Goal: Transaction & Acquisition: Purchase product/service

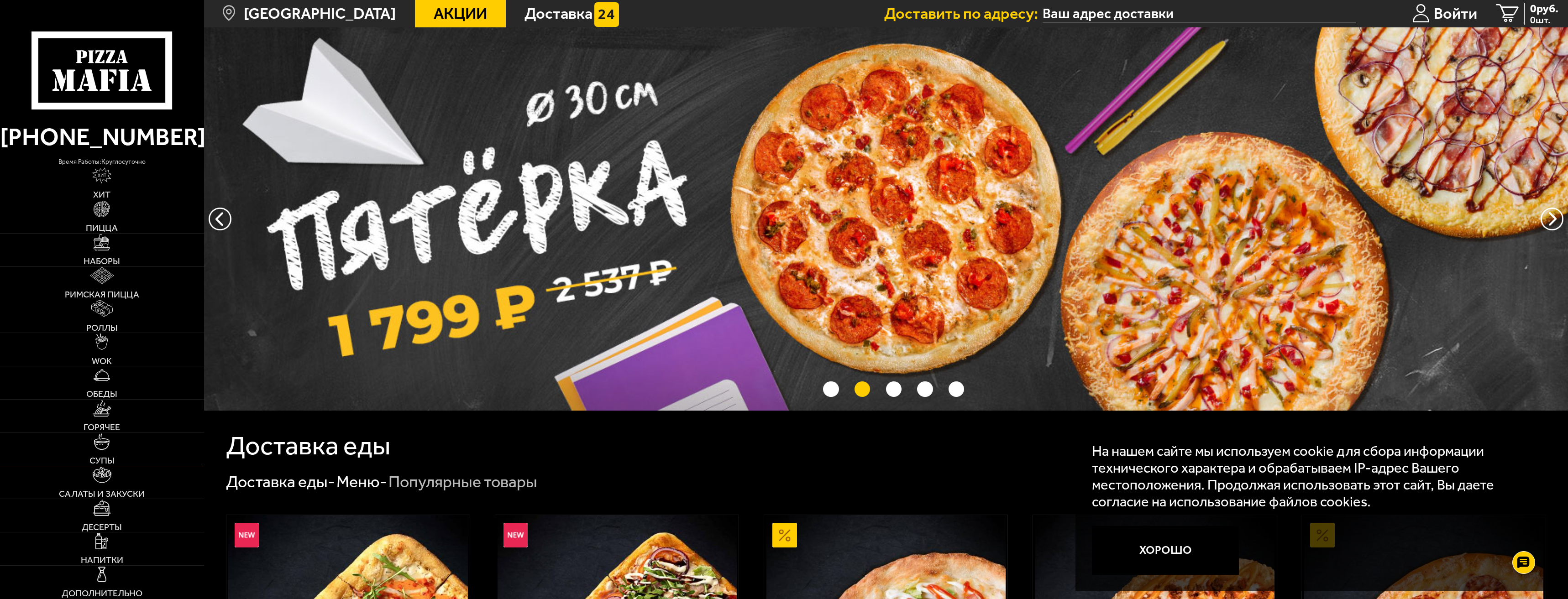
click at [117, 455] on link "Супы" at bounding box center [102, 450] width 204 height 33
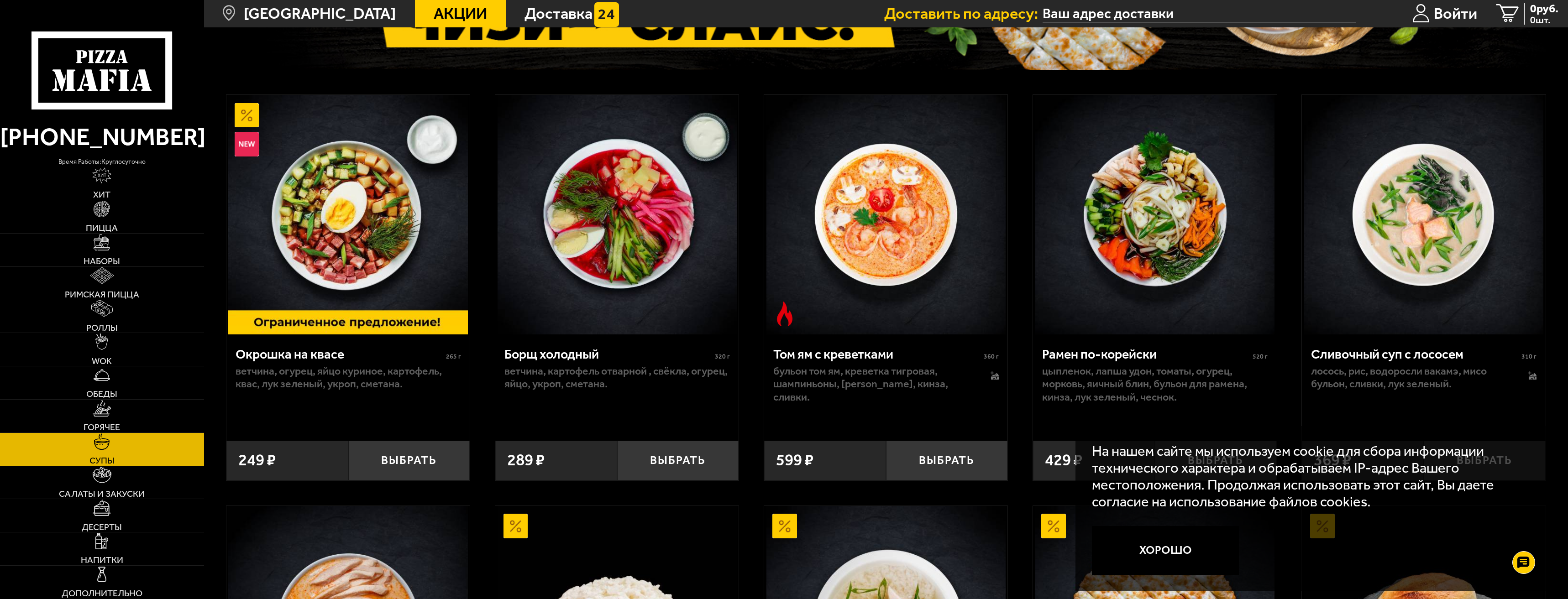
scroll to position [228, 0]
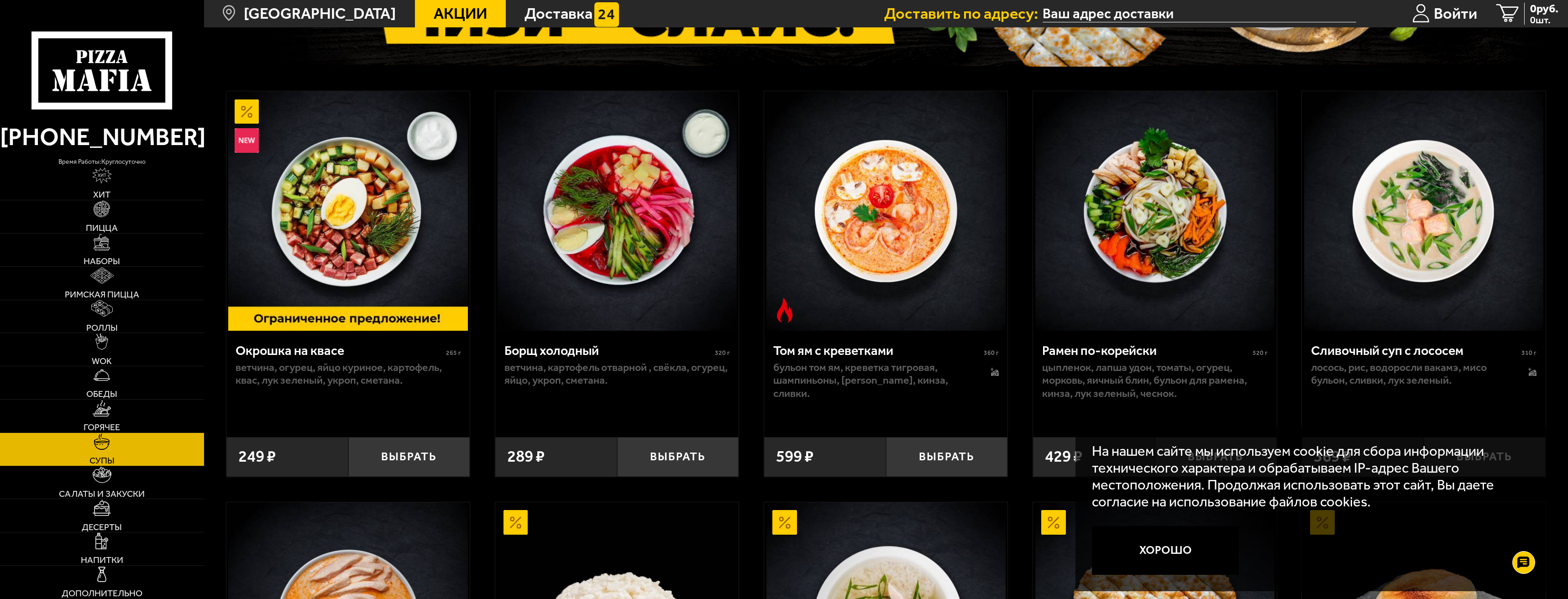
click at [904, 380] on p "бульон том ям, креветка тигровая, шампиньоны, [PERSON_NAME], кинза, сливки." at bounding box center [874, 380] width 201 height 39
click at [944, 475] on button "Выбрать" at bounding box center [947, 457] width 122 height 40
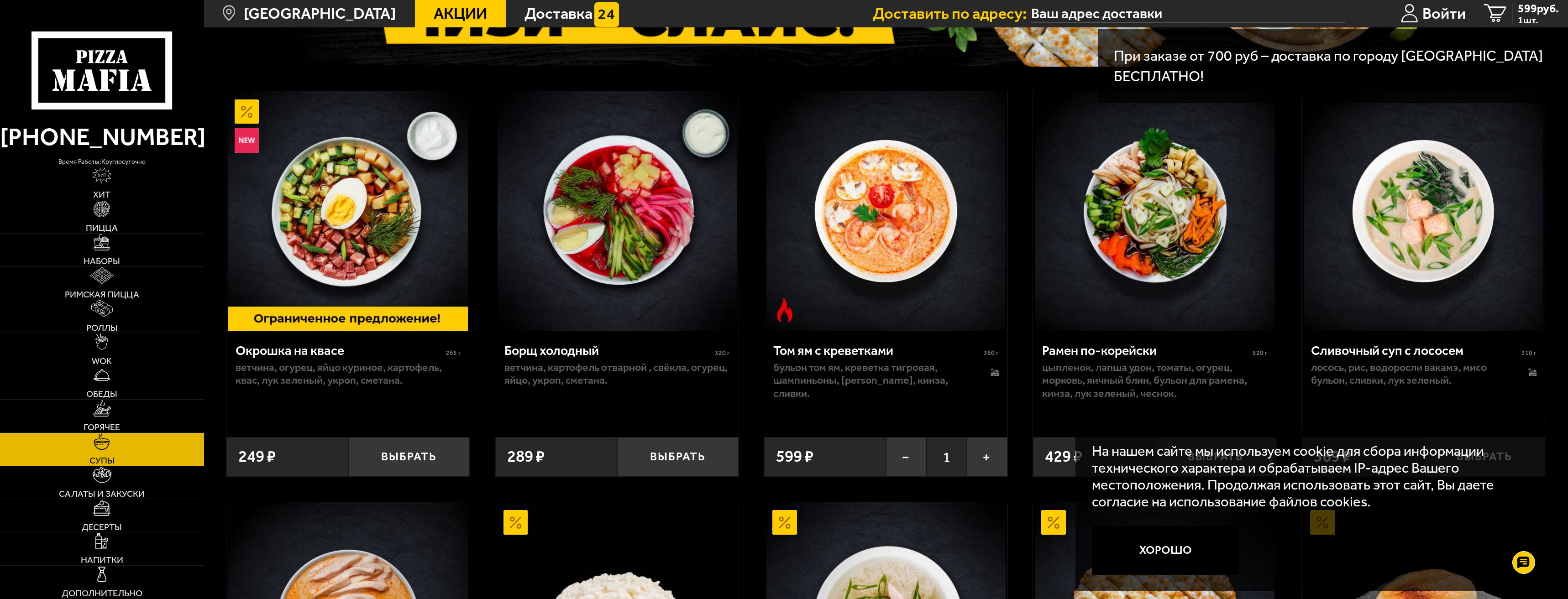
click at [925, 294] on img at bounding box center [886, 211] width 239 height 239
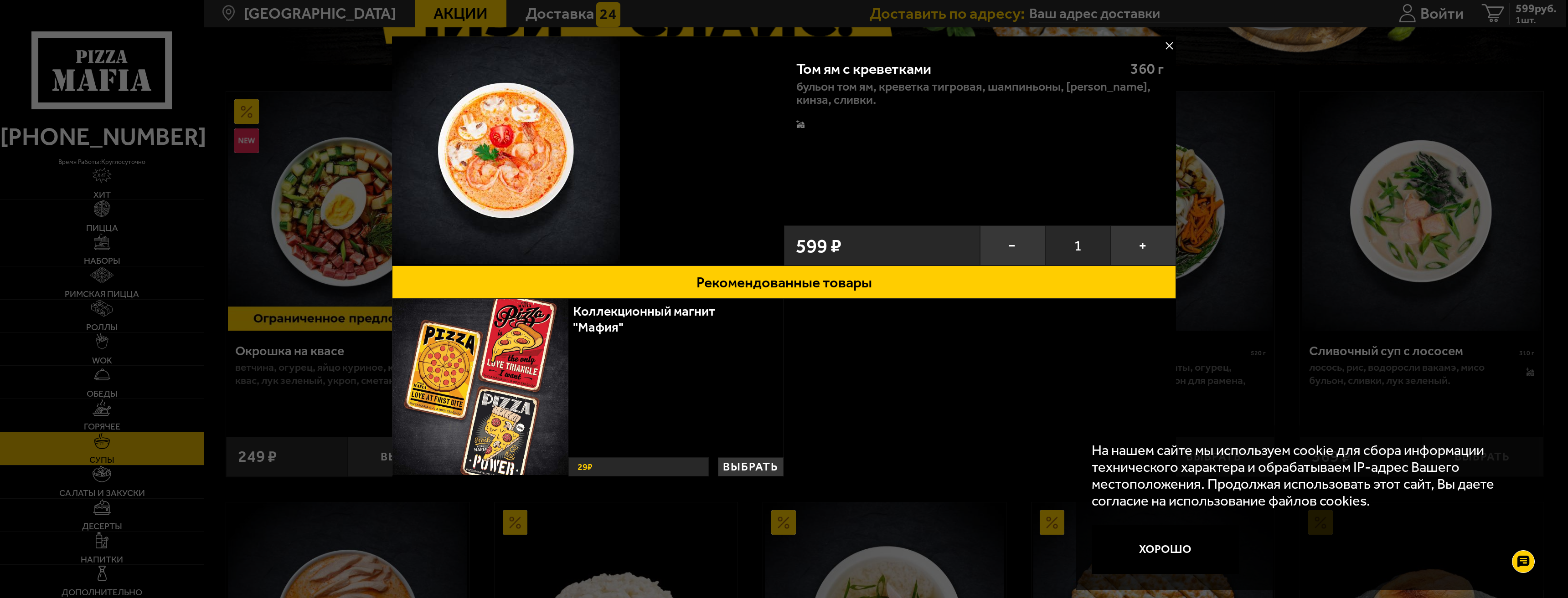
click at [1169, 48] on button at bounding box center [1169, 46] width 13 height 13
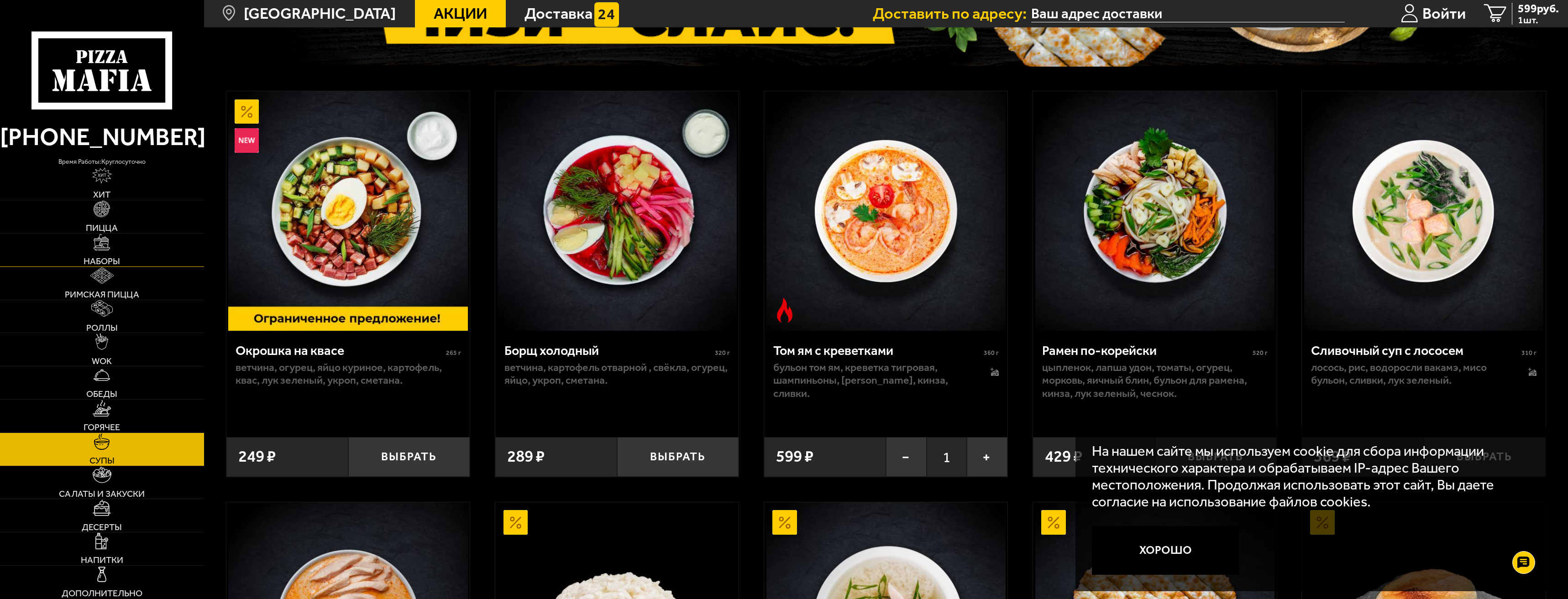
click at [126, 254] on link "Наборы" at bounding box center [102, 250] width 204 height 33
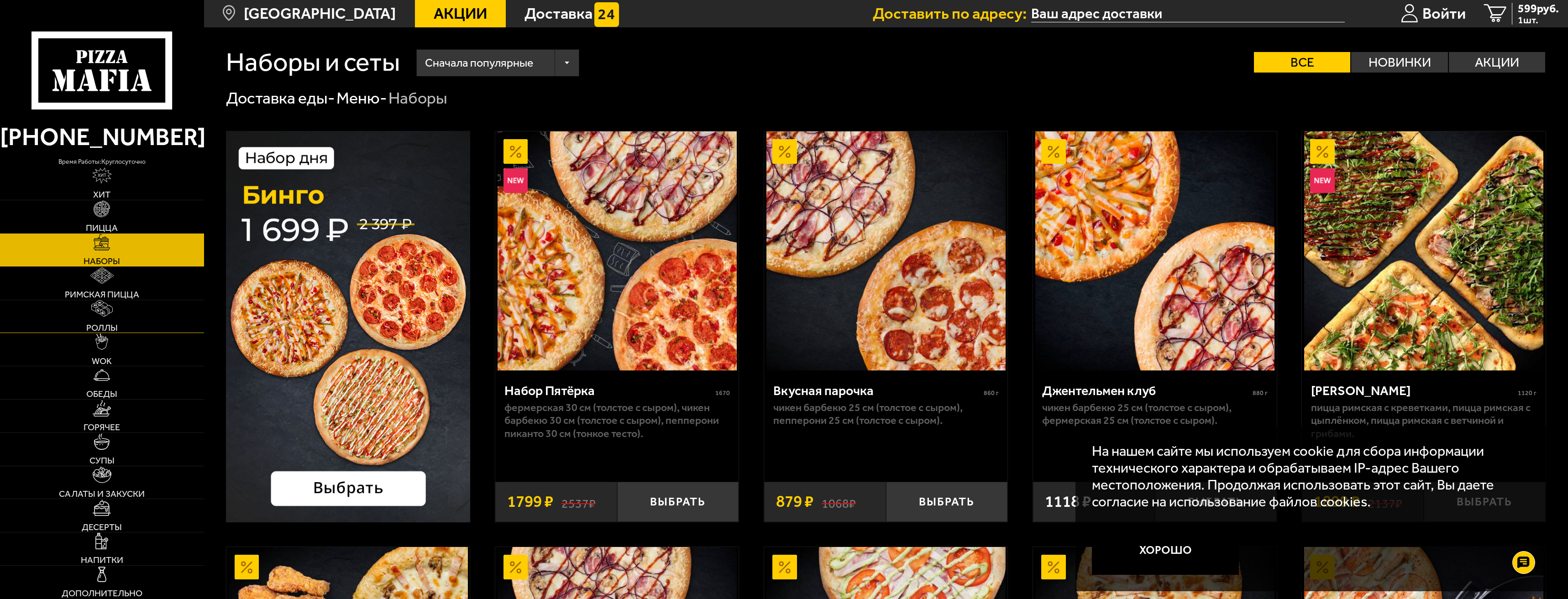
click at [146, 312] on link "Роллы" at bounding box center [102, 317] width 204 height 33
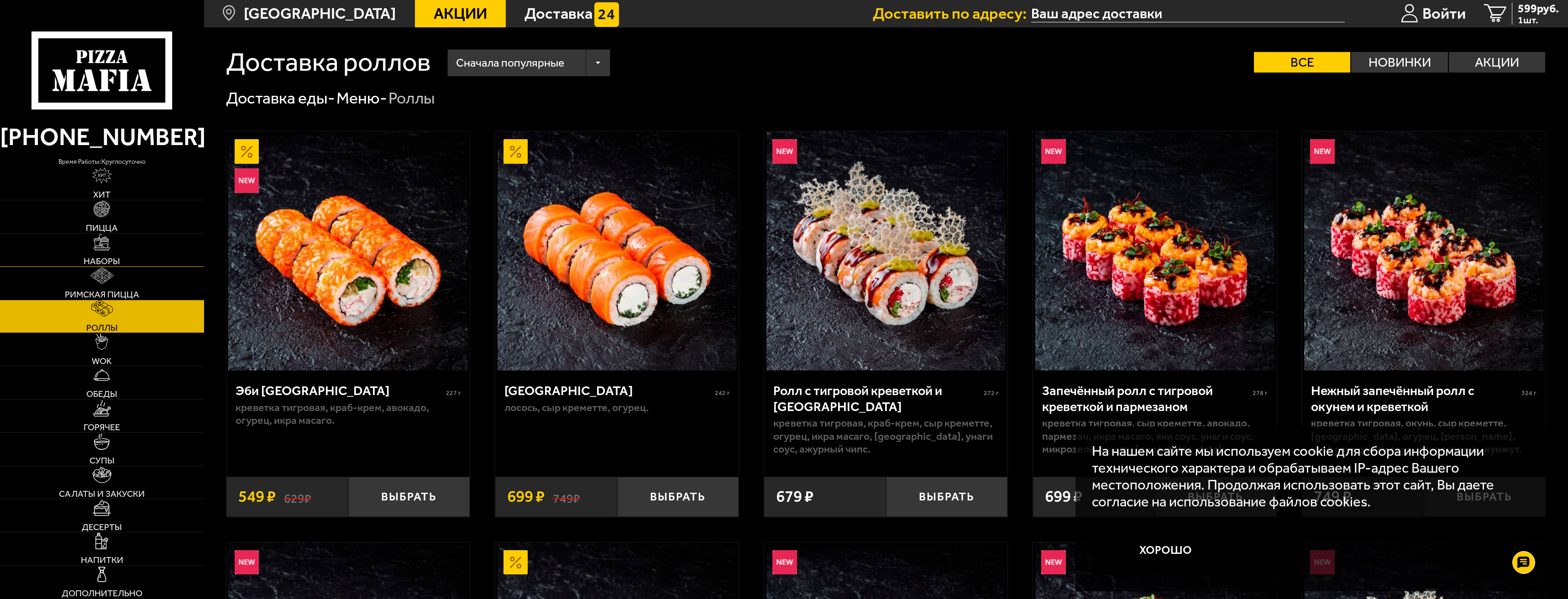
click at [159, 253] on link "Наборы" at bounding box center [102, 250] width 204 height 33
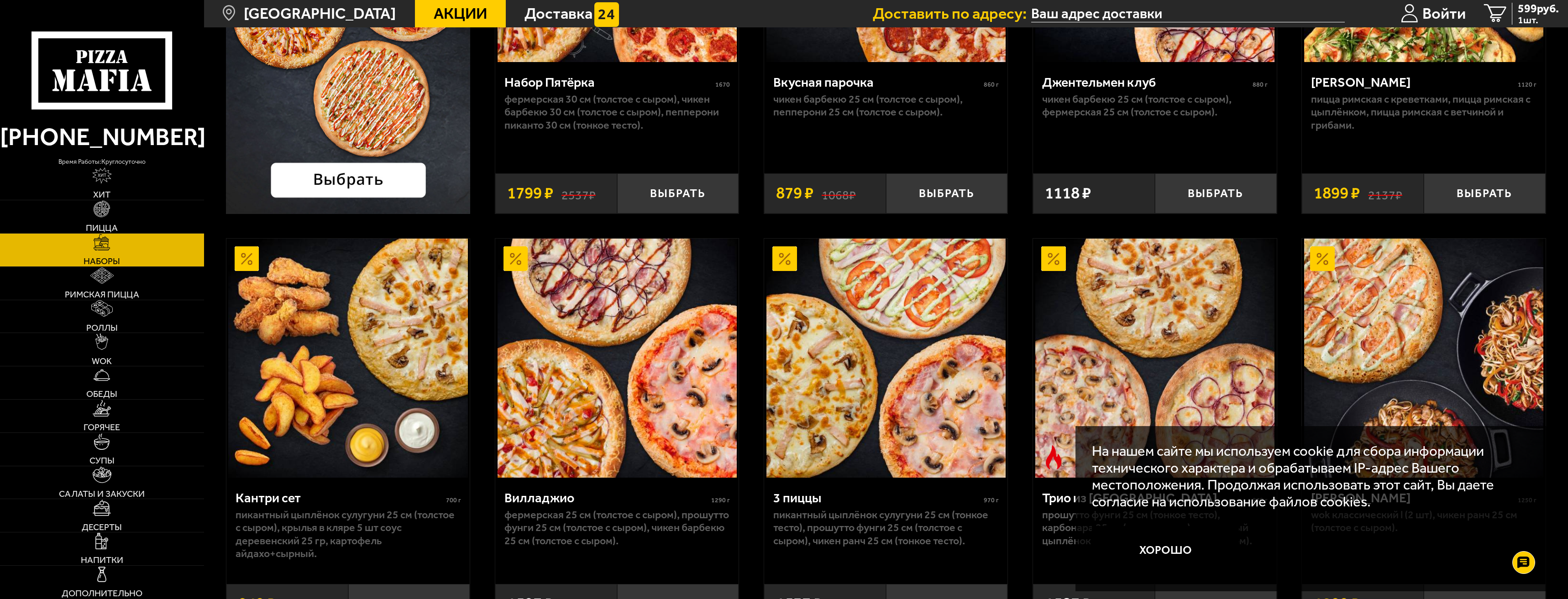
scroll to position [365, 0]
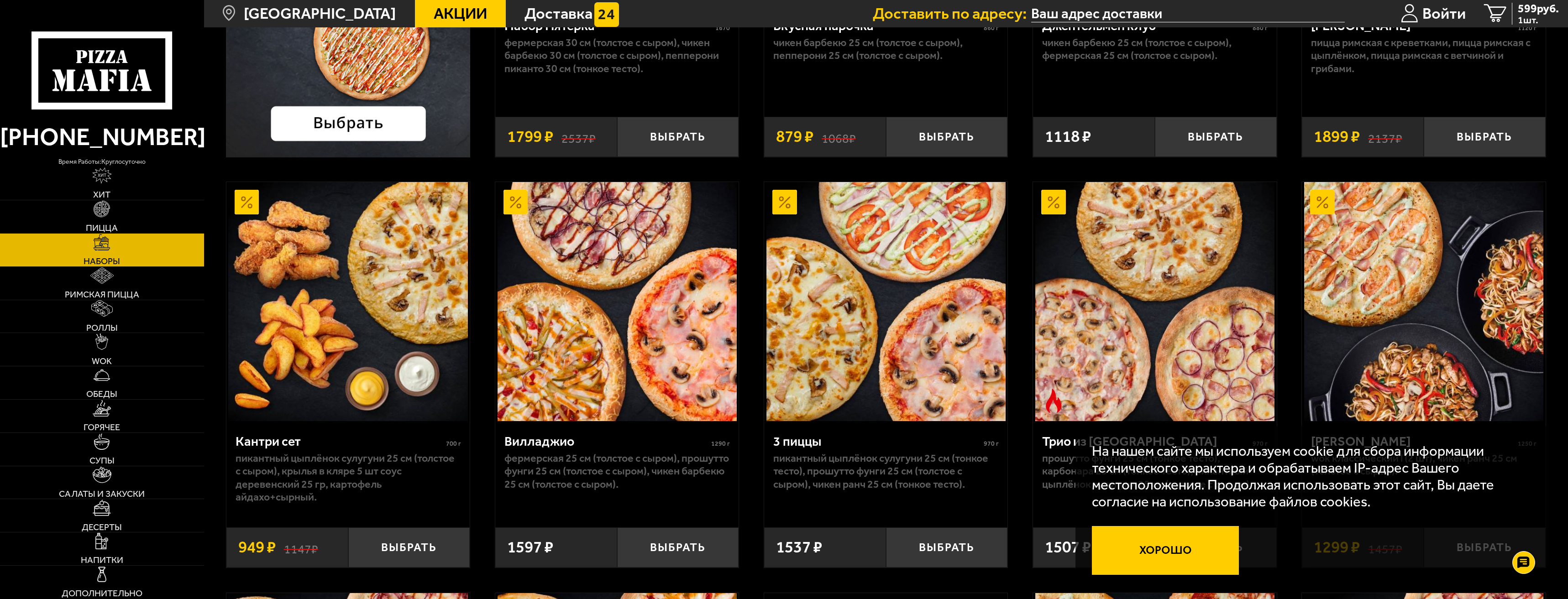
click at [1194, 541] on button "Хорошо" at bounding box center [1165, 550] width 147 height 49
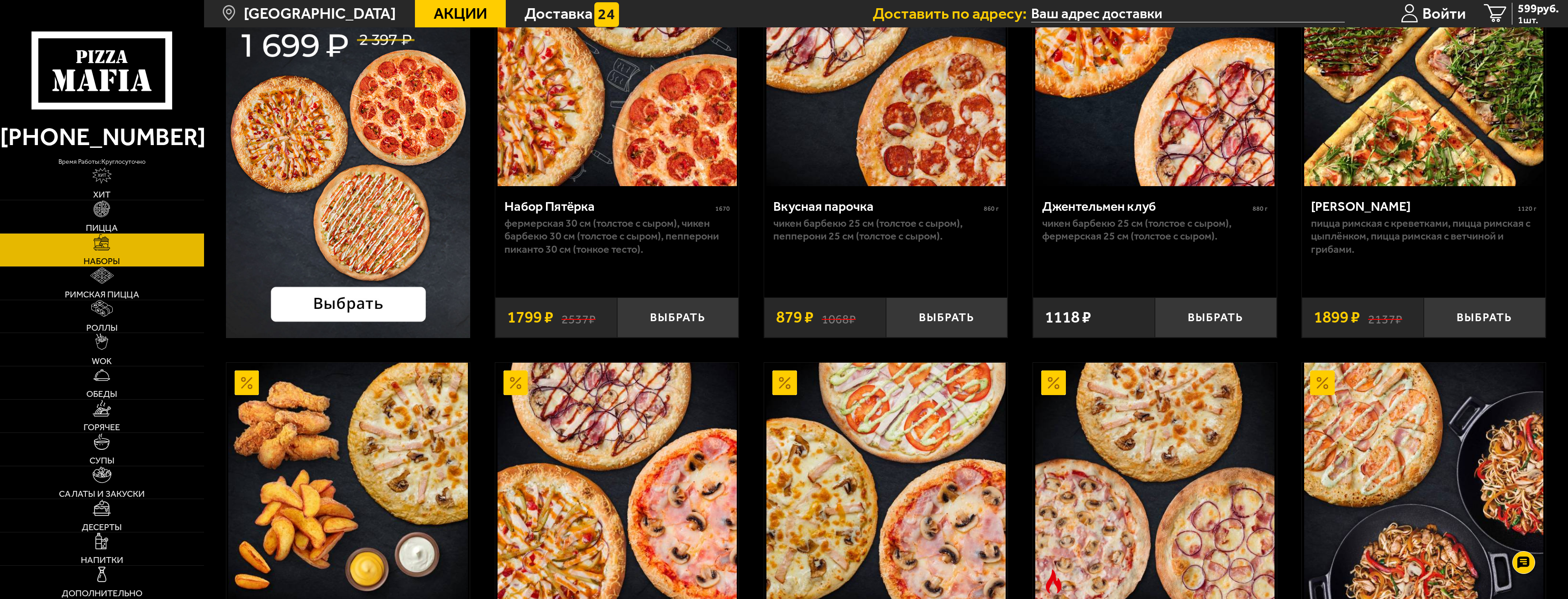
scroll to position [183, 0]
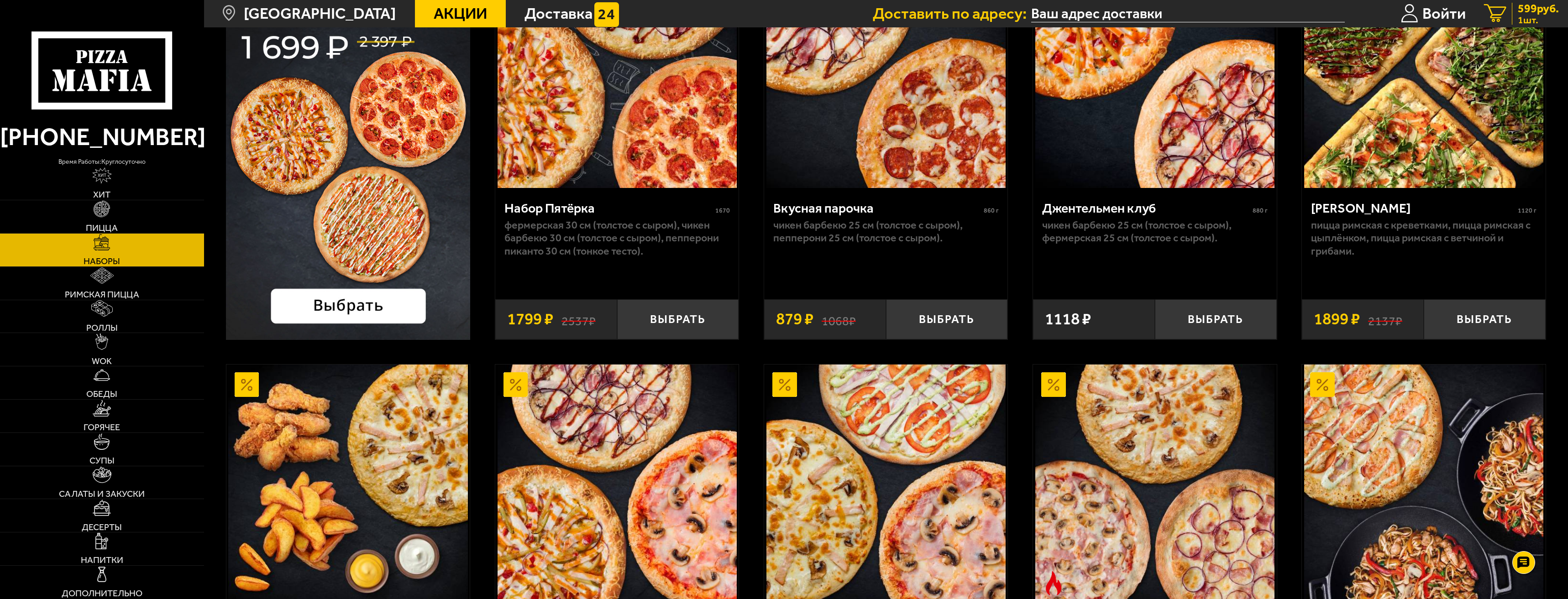
click at [1522, 15] on span "1 шт." at bounding box center [1538, 20] width 41 height 10
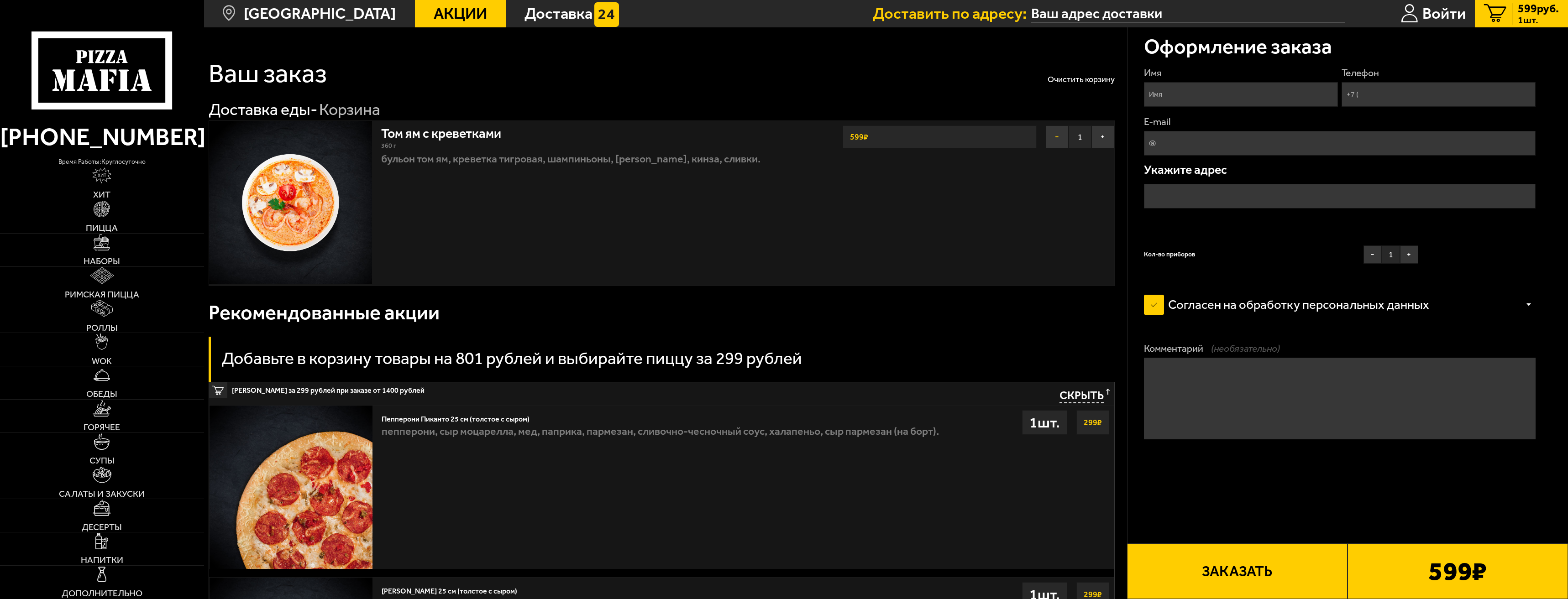
click at [1061, 138] on button "−" at bounding box center [1057, 136] width 23 height 23
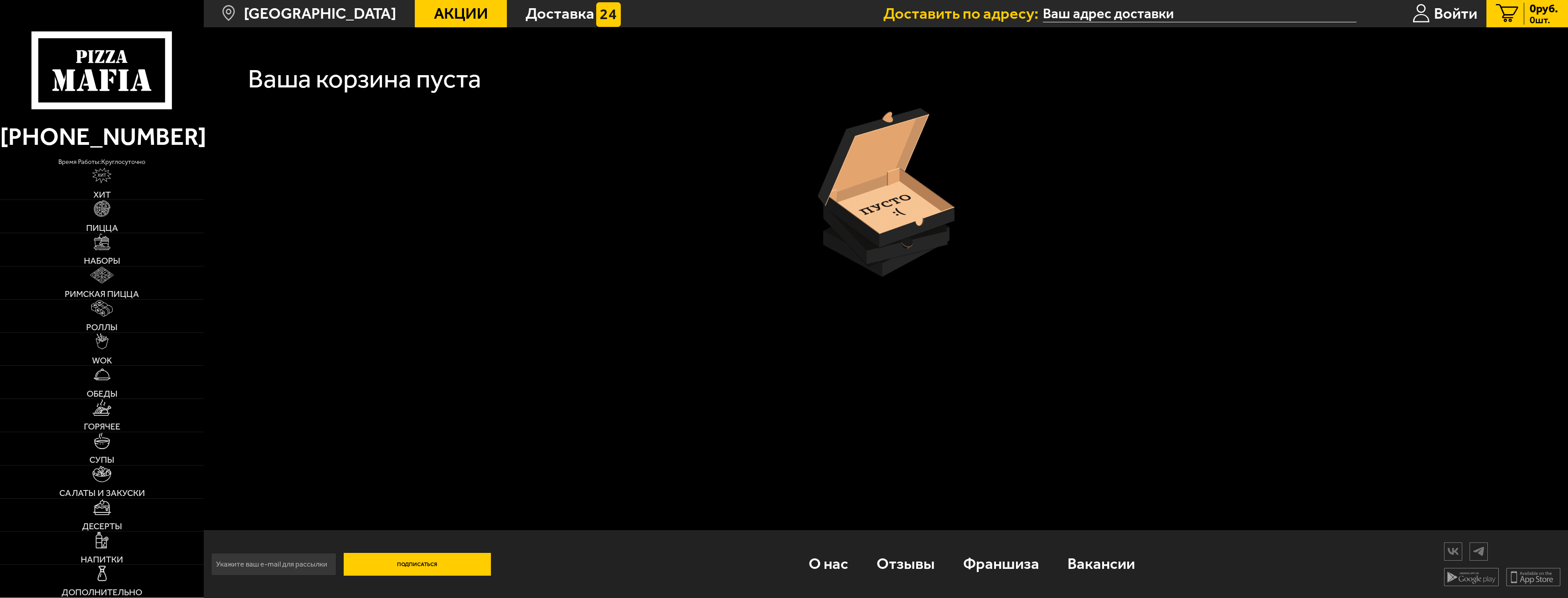
click at [127, 579] on link "Дополнительно" at bounding box center [102, 582] width 204 height 33
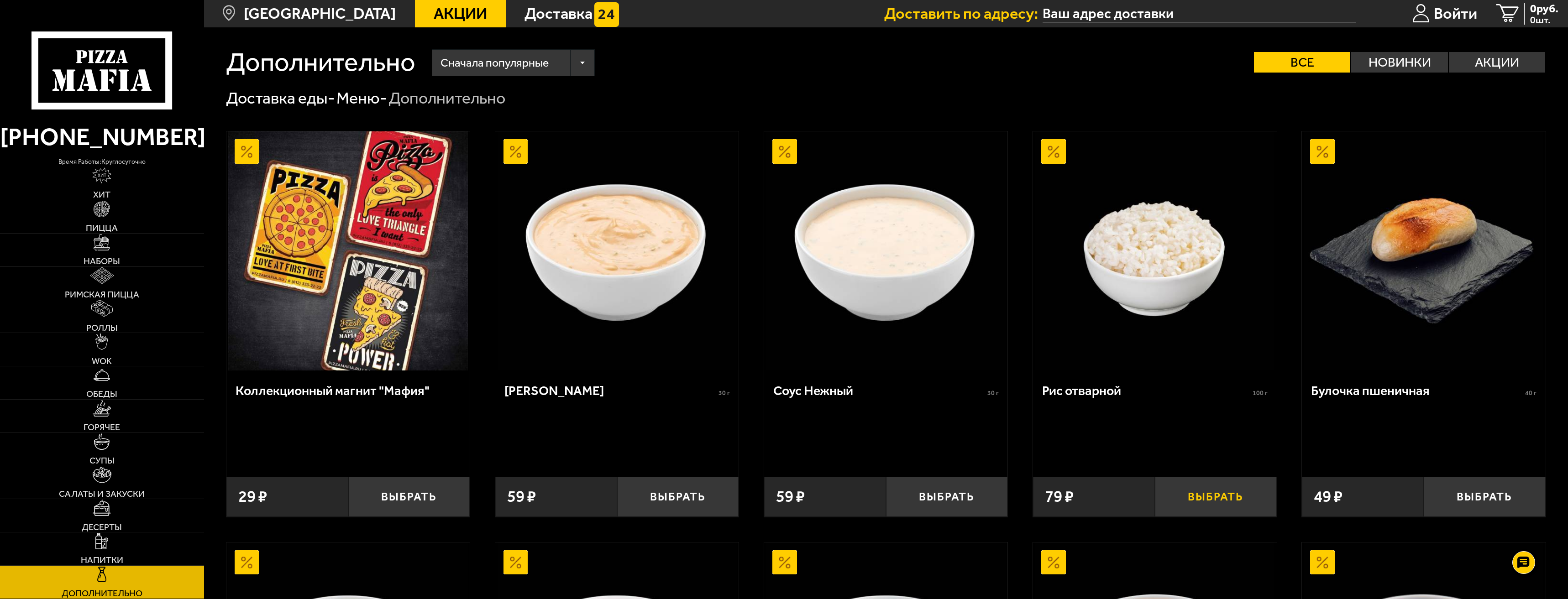
click at [1230, 477] on button "Выбрать" at bounding box center [1216, 497] width 122 height 40
click at [109, 394] on span "Обеды" at bounding box center [102, 394] width 31 height 9
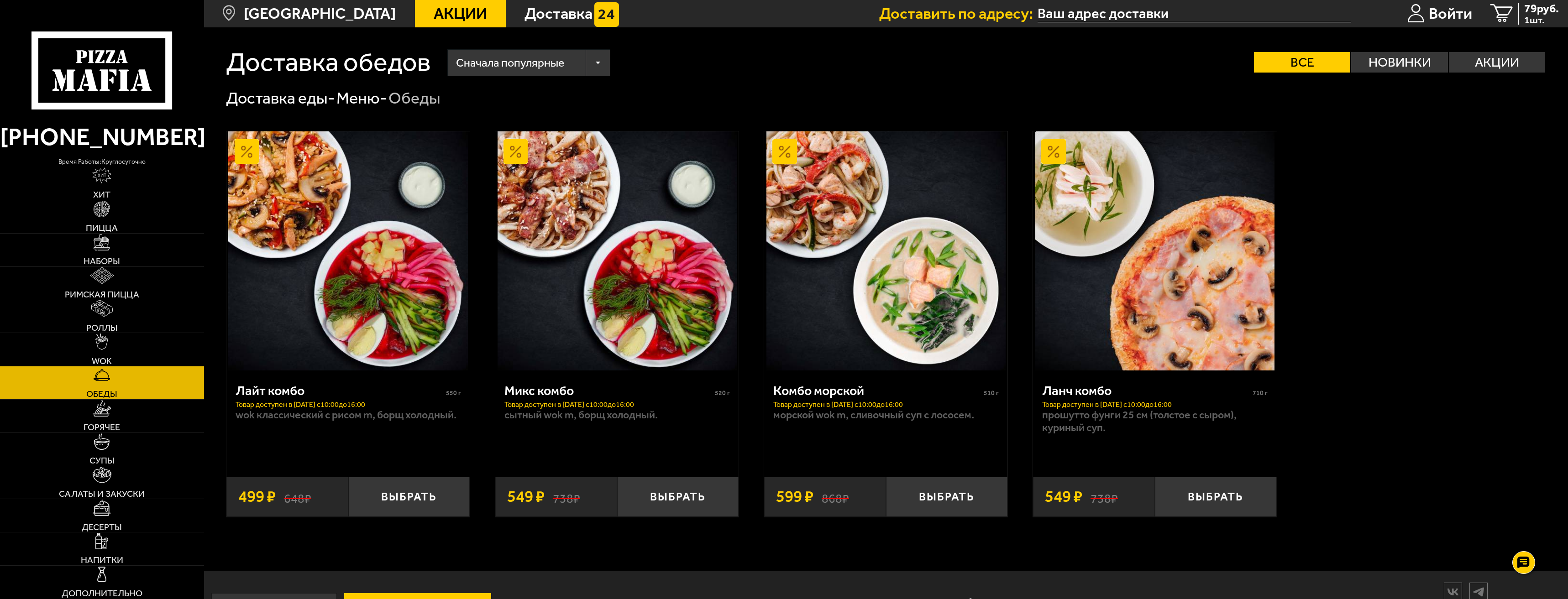
click at [121, 456] on link "Супы" at bounding box center [102, 450] width 204 height 33
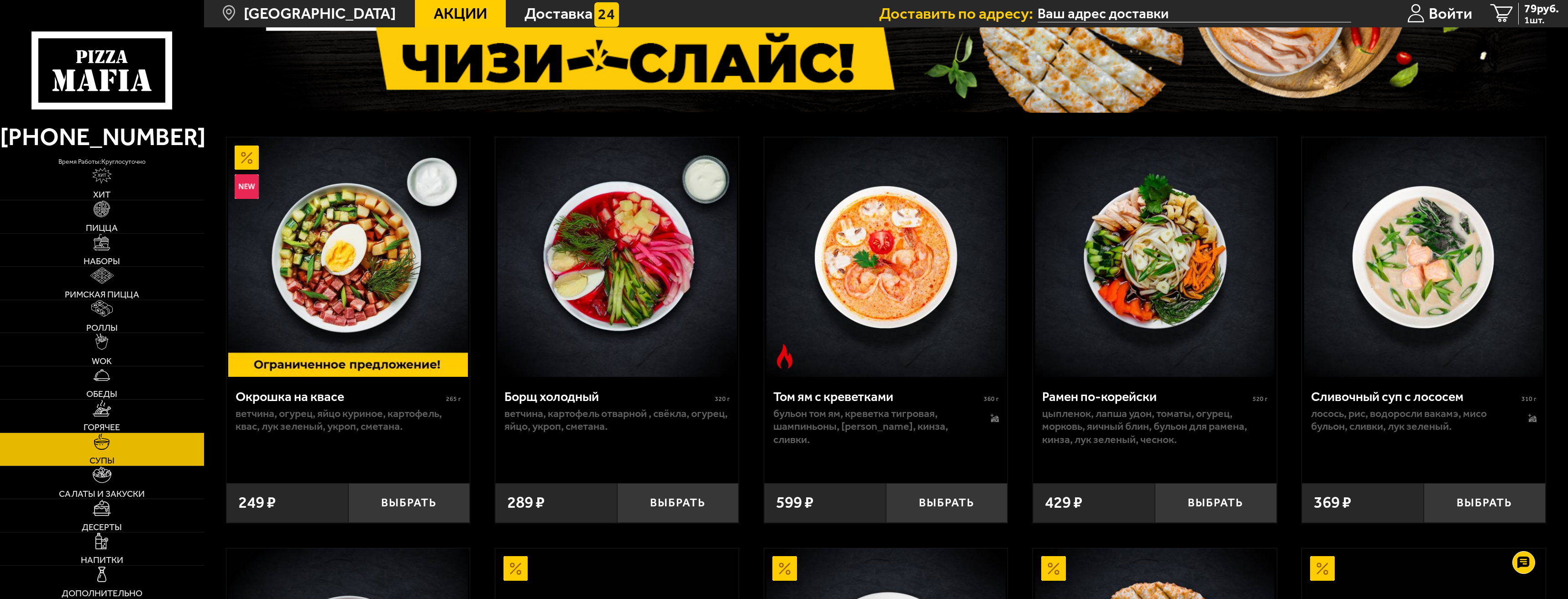
scroll to position [183, 0]
click at [939, 510] on button "Выбрать" at bounding box center [947, 503] width 122 height 40
click at [132, 252] on link "Наборы" at bounding box center [102, 250] width 204 height 33
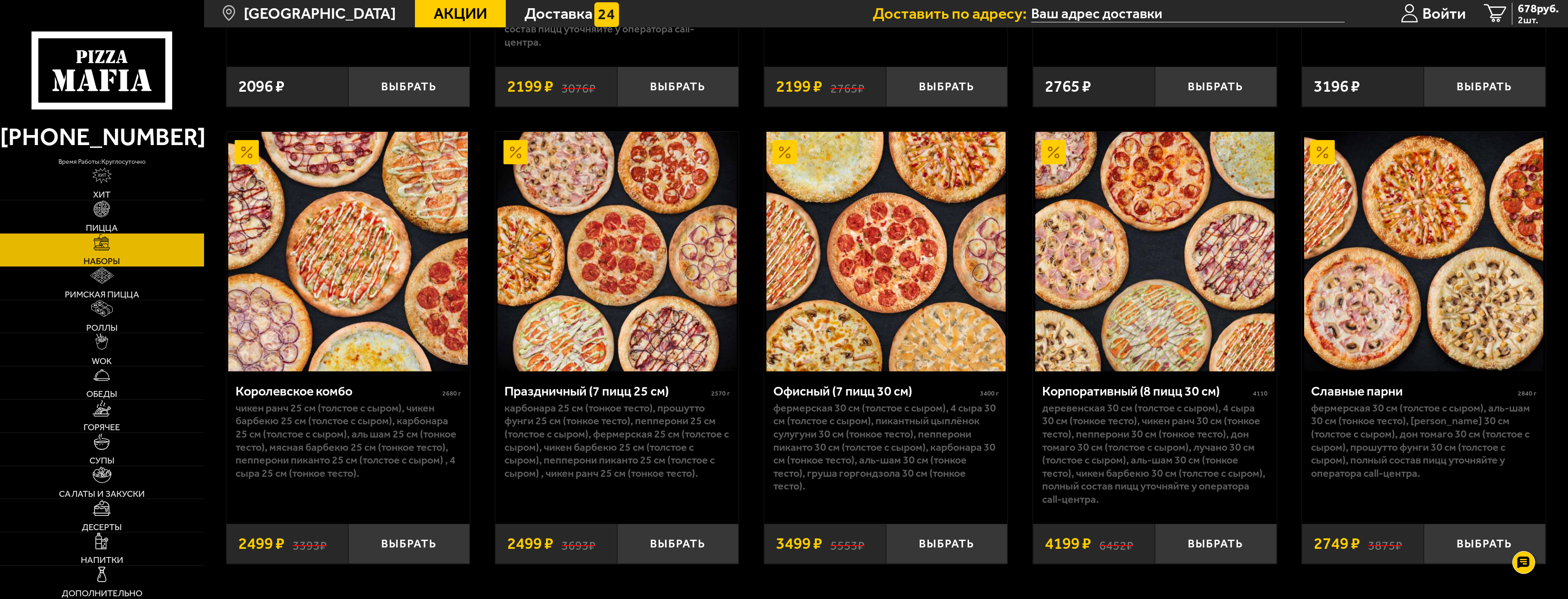
scroll to position [2587, 0]
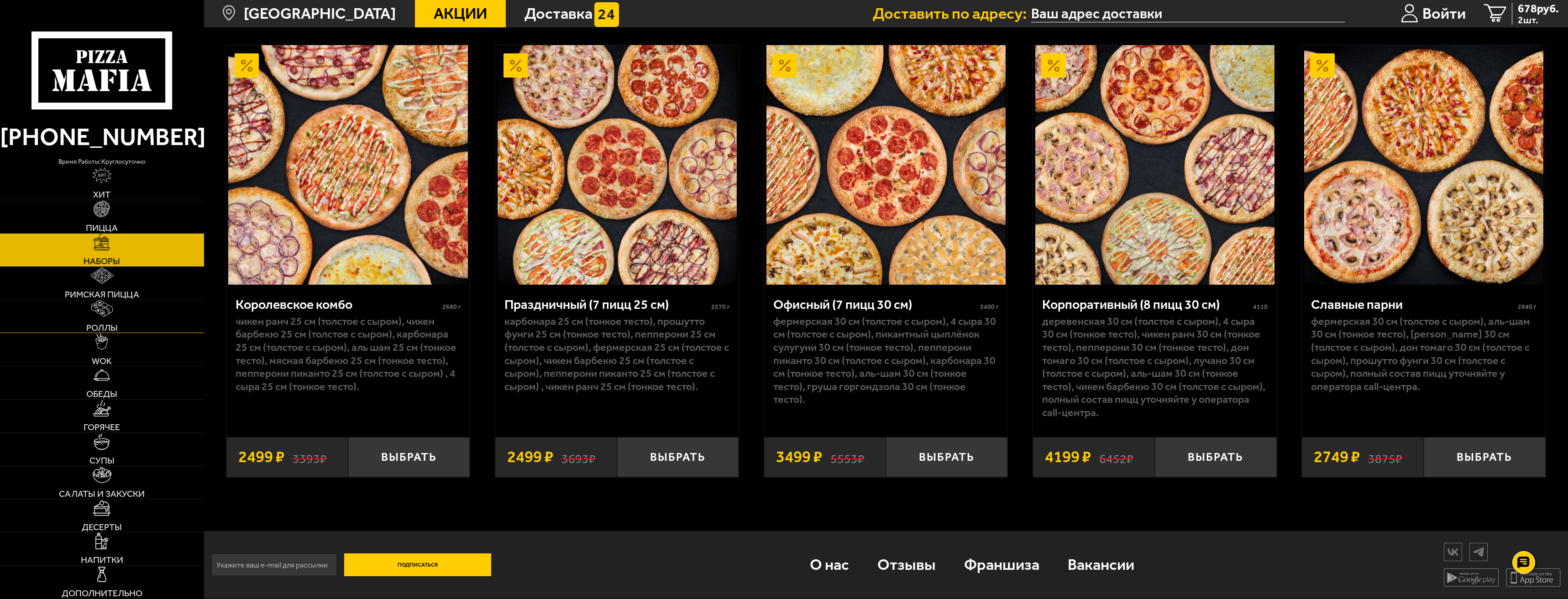
click at [127, 322] on link "Роллы" at bounding box center [102, 317] width 204 height 33
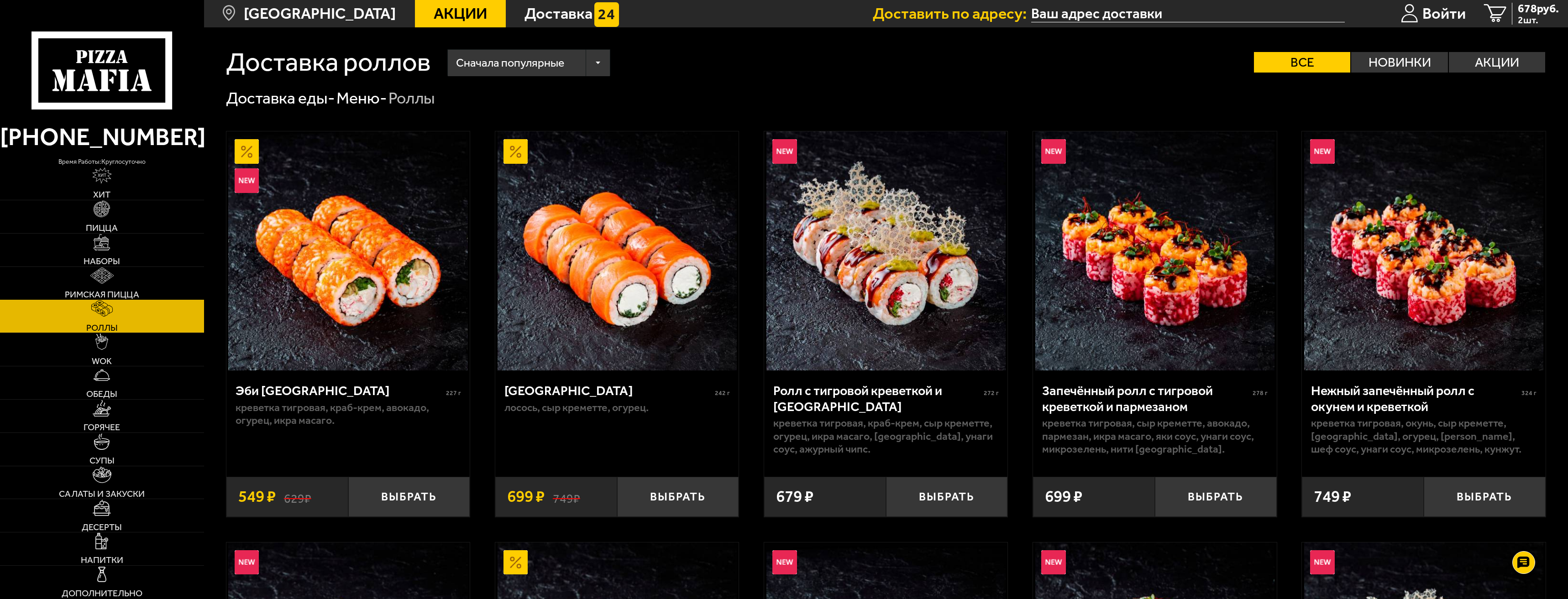
click at [128, 294] on span "Римская пицца" at bounding box center [102, 294] width 74 height 9
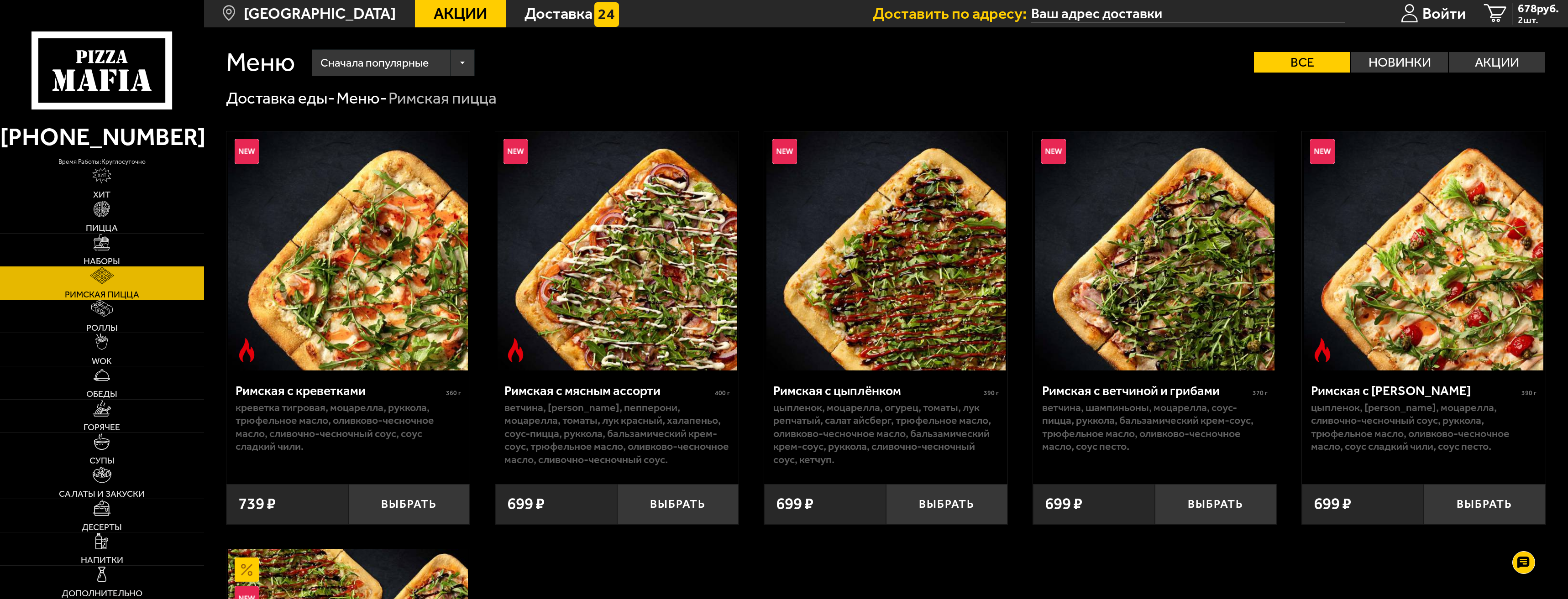
click at [152, 248] on link "Наборы" at bounding box center [102, 250] width 204 height 33
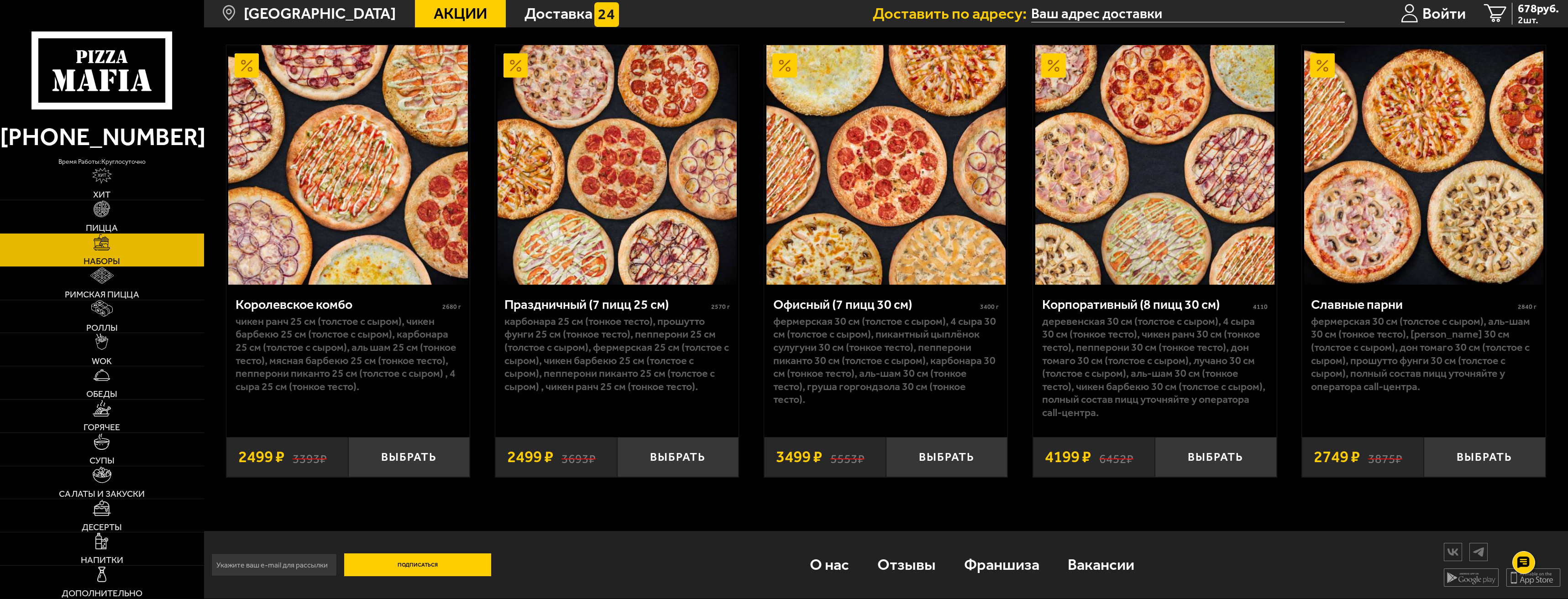
scroll to position [2587, 0]
click at [103, 222] on link "Пицца" at bounding box center [102, 217] width 204 height 33
